Goal: Submit feedback/report problem

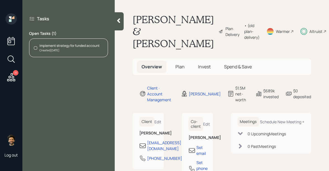
click at [78, 51] on div "Created [DATE]" at bounding box center [69, 50] width 60 height 4
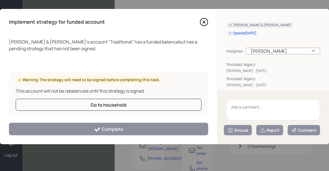
click at [242, 110] on textarea at bounding box center [273, 109] width 94 height 21
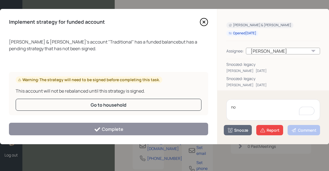
type textarea "n"
type textarea "legacy"
click at [269, 129] on div "Report" at bounding box center [270, 131] width 20 height 6
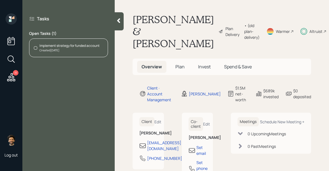
click at [13, 75] on icon at bounding box center [11, 77] width 8 height 8
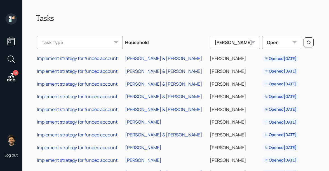
click at [144, 70] on div "[PERSON_NAME] & [PERSON_NAME]" at bounding box center [163, 71] width 77 height 6
